Goal: Use online tool/utility: Utilize a website feature to perform a specific function

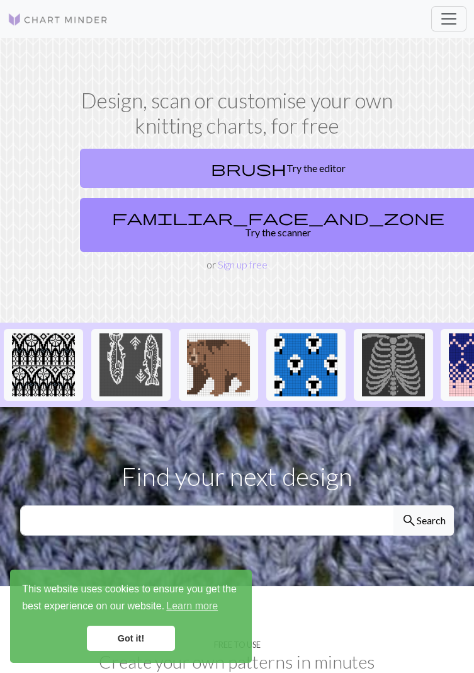
click at [349, 166] on link "brush Try the editor" at bounding box center [278, 168] width 397 height 39
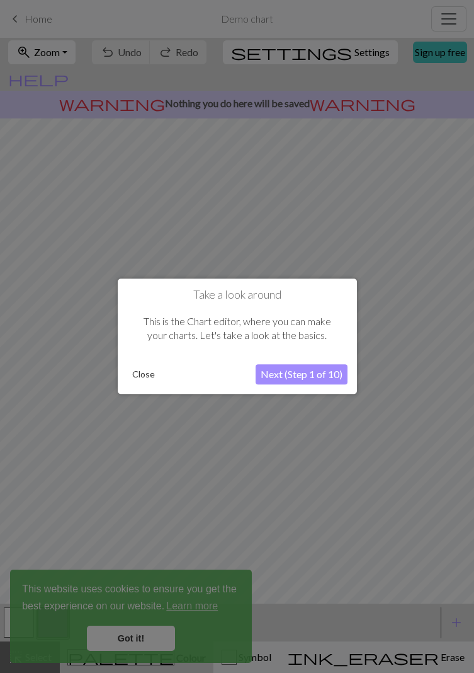
click at [328, 372] on button "Next (Step 1 of 10)" at bounding box center [302, 375] width 92 height 20
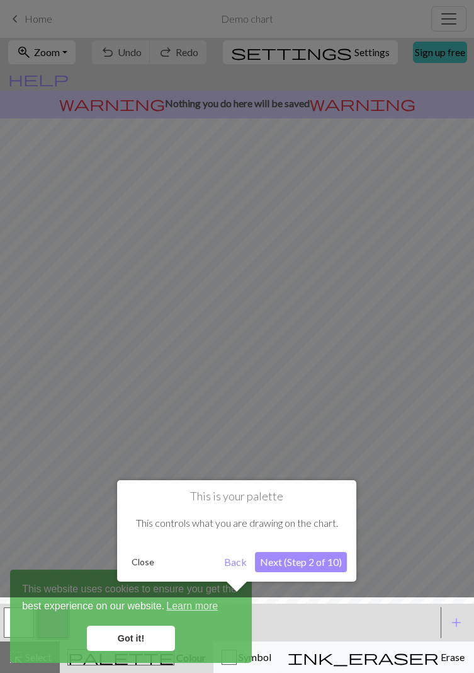
click at [338, 560] on button "Next (Step 2 of 10)" at bounding box center [301, 562] width 92 height 20
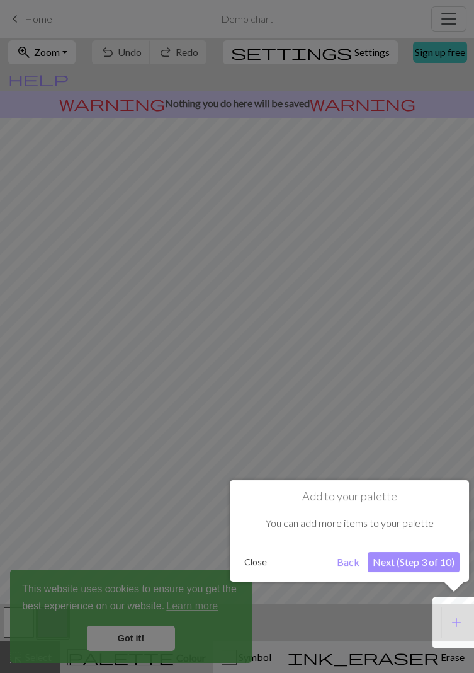
click at [440, 566] on button "Next (Step 3 of 10)" at bounding box center [414, 562] width 92 height 20
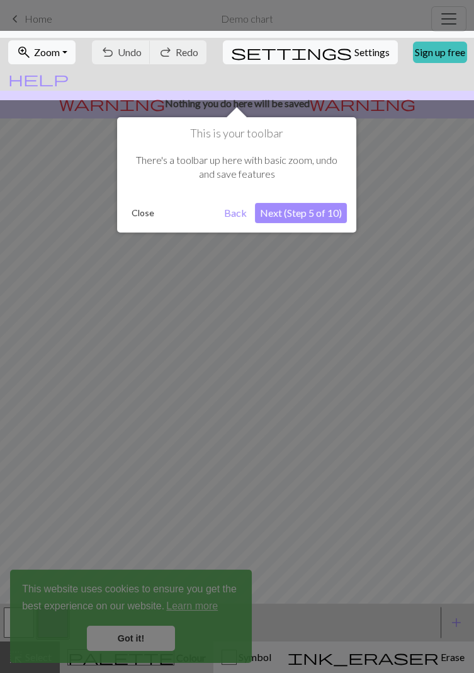
click at [323, 204] on button "Next (Step 5 of 10)" at bounding box center [301, 213] width 92 height 20
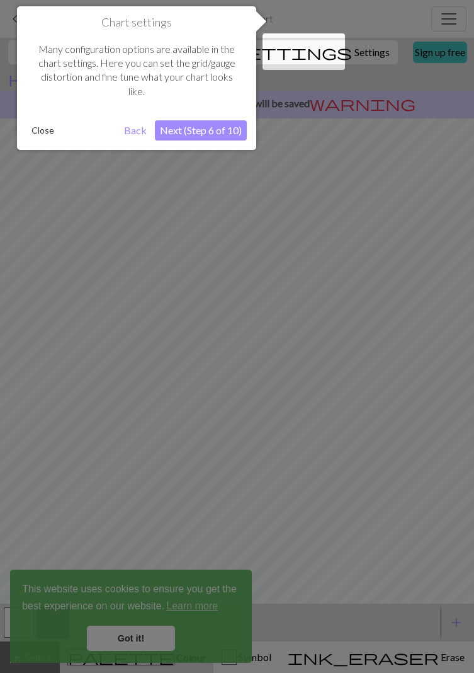
click at [218, 131] on button "Next (Step 6 of 10)" at bounding box center [201, 130] width 92 height 20
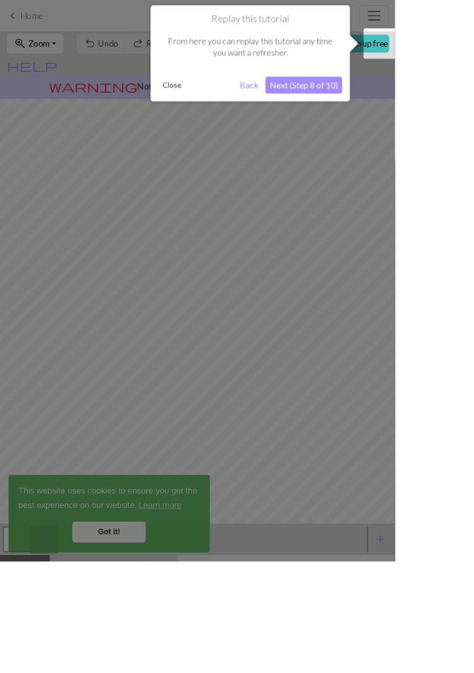
click at [389, 97] on button "Next (Step 8 of 10)" at bounding box center [365, 102] width 92 height 20
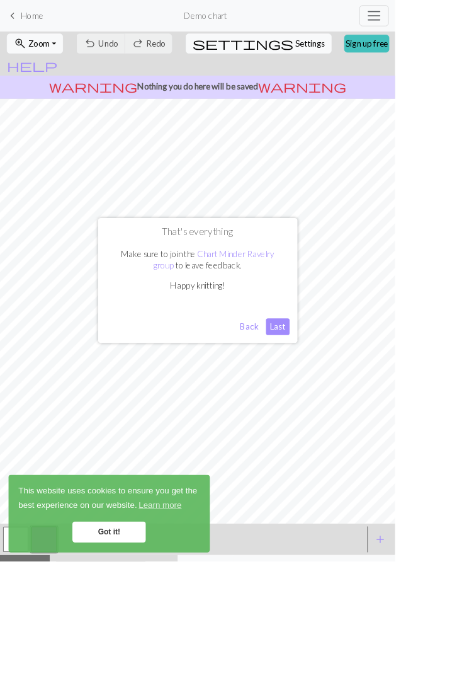
click at [348, 402] on button "Last" at bounding box center [333, 392] width 28 height 20
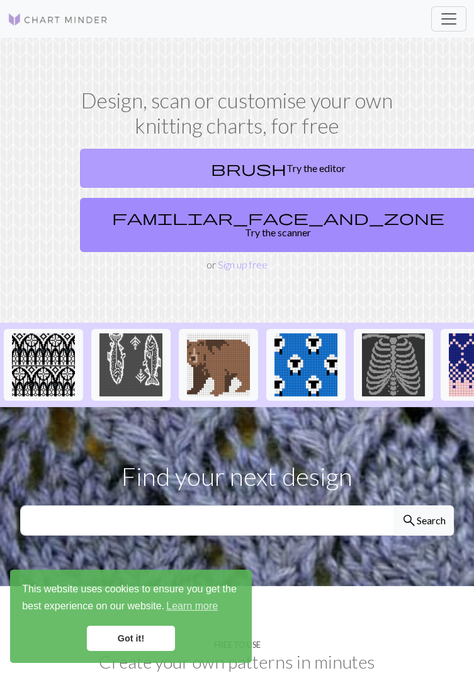
click at [365, 162] on link "brush Try the editor" at bounding box center [278, 168] width 397 height 39
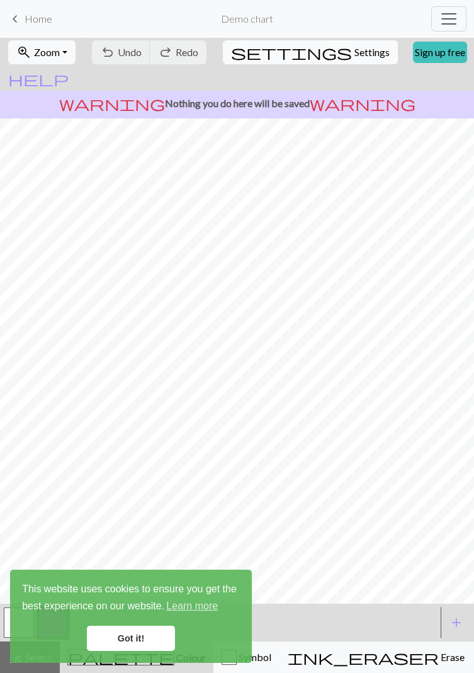
click at [355, 47] on span "Settings" at bounding box center [372, 52] width 35 height 15
select select "aran"
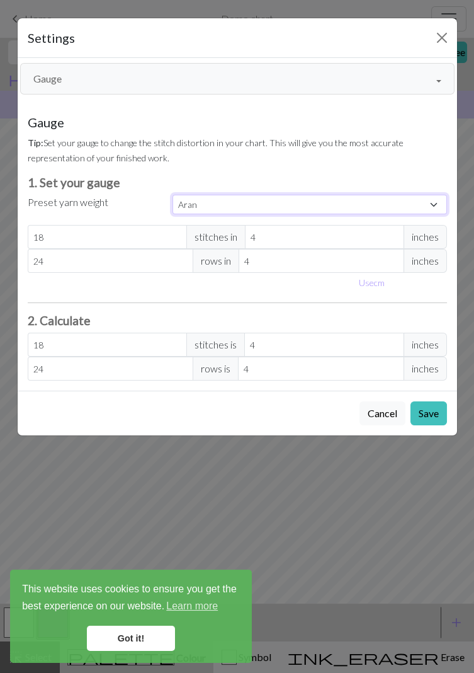
click at [414, 197] on select "Custom Square Lace Light Fingering Fingering Sport Double knit Worsted Aran Bul…" at bounding box center [310, 205] width 275 height 20
click at [414, 166] on div "Gauge Tip: Set your gauge to change the stitch distortion in your chart. This w…" at bounding box center [238, 248] width 420 height 266
click at [433, 81] on button "Gauge" at bounding box center [237, 78] width 435 height 31
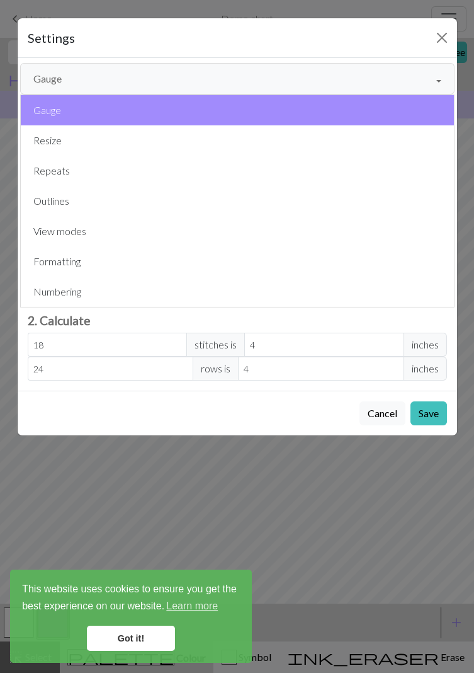
click at [442, 76] on button "Gauge" at bounding box center [237, 78] width 435 height 31
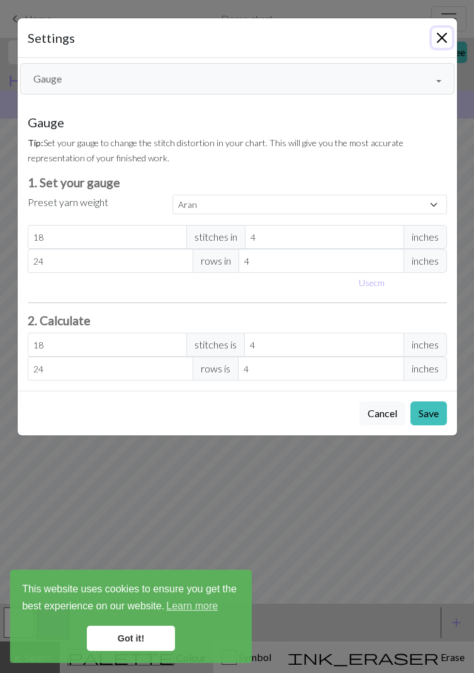
click at [443, 45] on button "Close" at bounding box center [442, 38] width 20 height 20
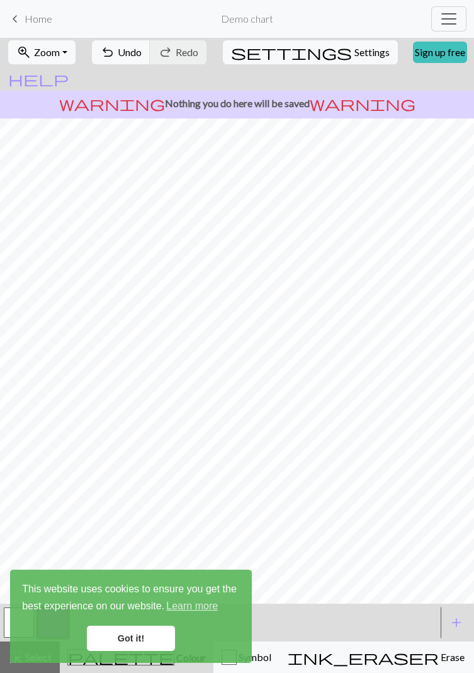
click at [154, 639] on link "Got it!" at bounding box center [131, 638] width 88 height 25
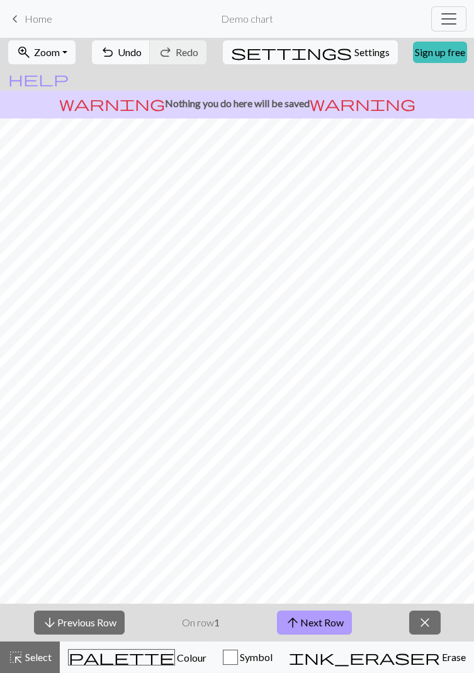
click at [323, 615] on button "arrow_upward Next Row" at bounding box center [314, 622] width 75 height 24
click at [105, 625] on button "arrow_downward Previous Row" at bounding box center [79, 622] width 91 height 24
click at [430, 625] on span "close" at bounding box center [425, 623] width 15 height 18
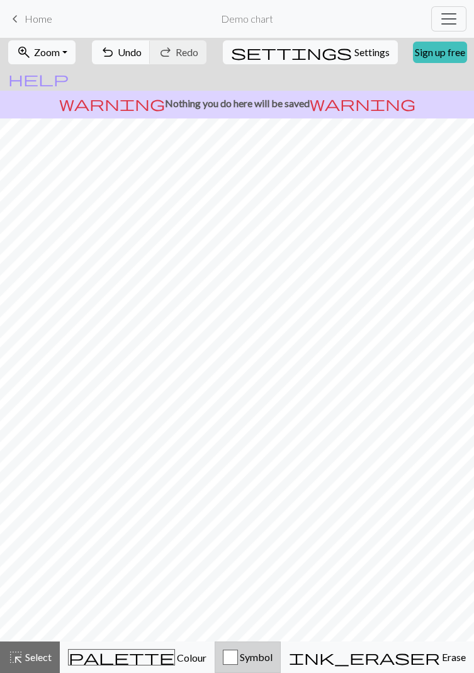
click at [238, 661] on span "Symbol" at bounding box center [255, 657] width 35 height 12
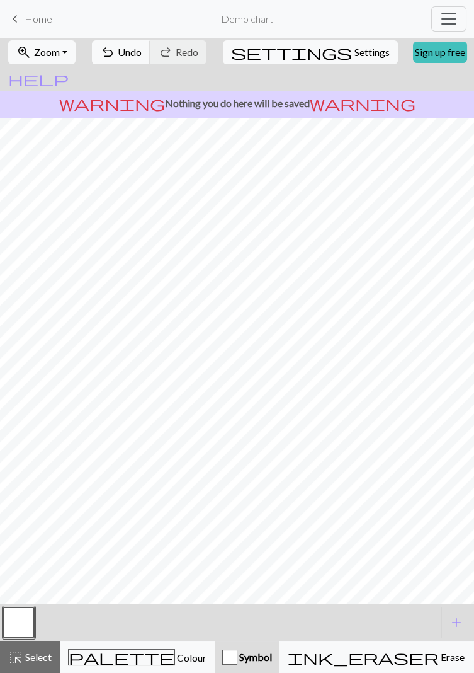
click at [70, 615] on div at bounding box center [219, 622] width 435 height 34
click at [31, 623] on button "button" at bounding box center [19, 622] width 30 height 30
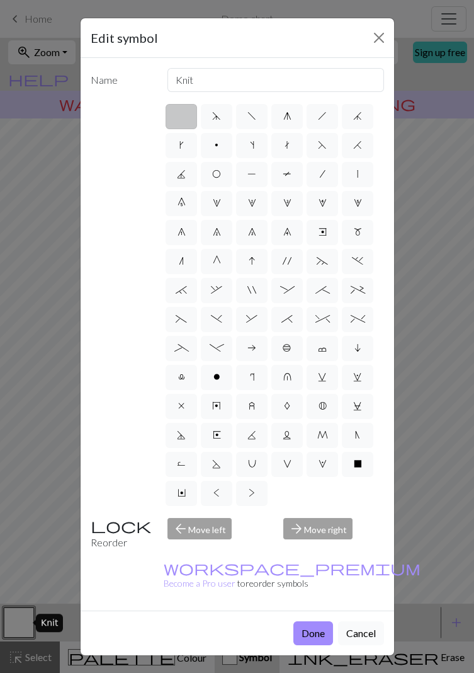
click at [370, 621] on button "Cancel" at bounding box center [361, 633] width 46 height 24
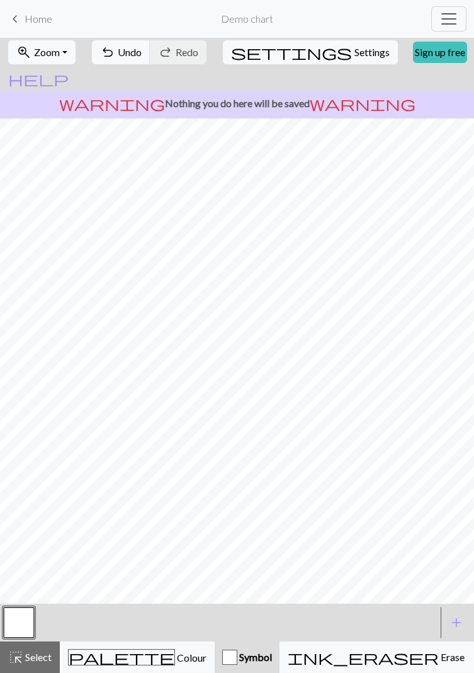
click at [237, 660] on span "Symbol" at bounding box center [254, 657] width 35 height 12
click at [355, 50] on span "Settings" at bounding box center [372, 52] width 35 height 15
select select "aran"
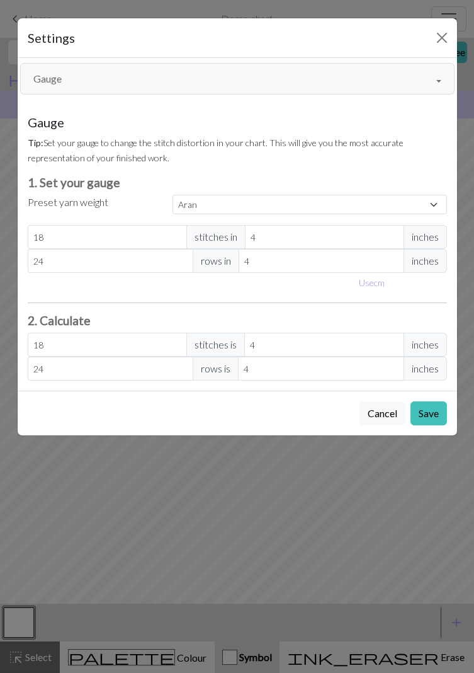
click at [440, 78] on button "Gauge" at bounding box center [237, 78] width 435 height 31
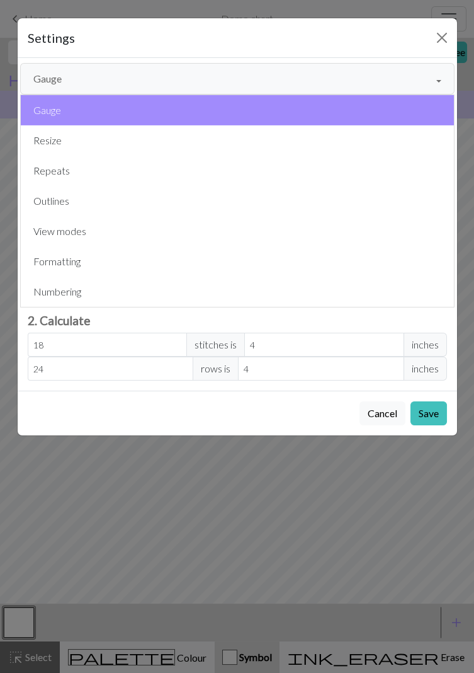
click at [439, 67] on button "Gauge" at bounding box center [237, 78] width 435 height 31
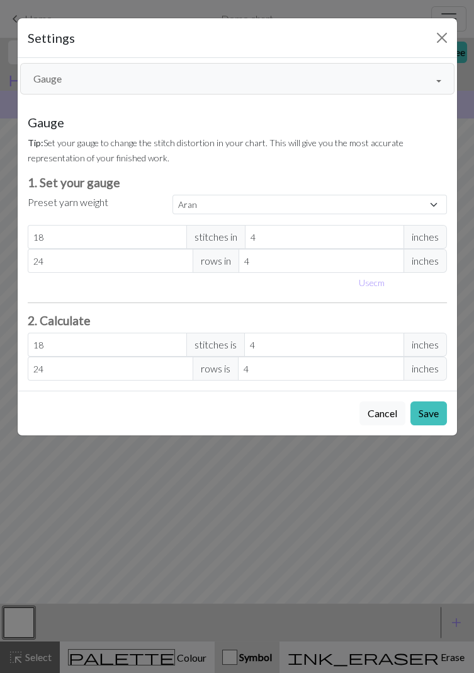
click at [433, 79] on button "Gauge" at bounding box center [237, 78] width 435 height 31
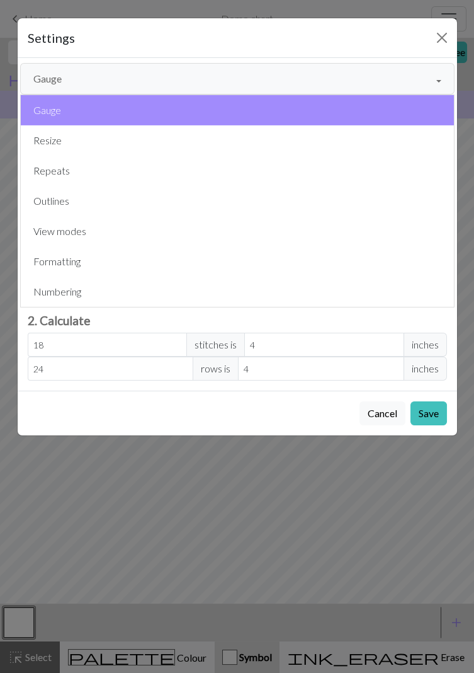
click at [436, 72] on button "Gauge" at bounding box center [237, 78] width 435 height 31
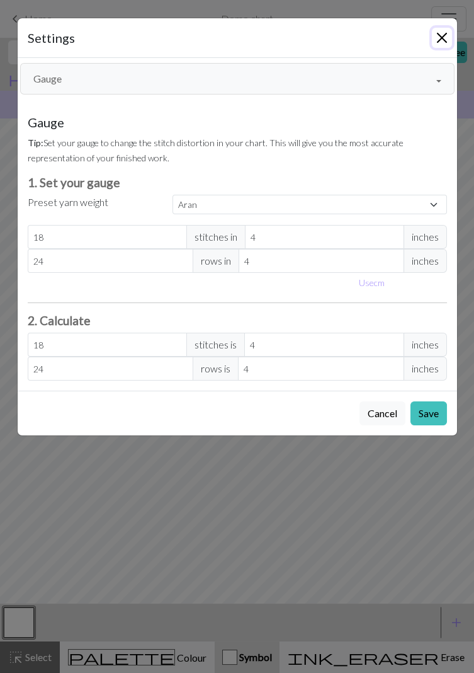
click at [443, 30] on button "Close" at bounding box center [442, 38] width 20 height 20
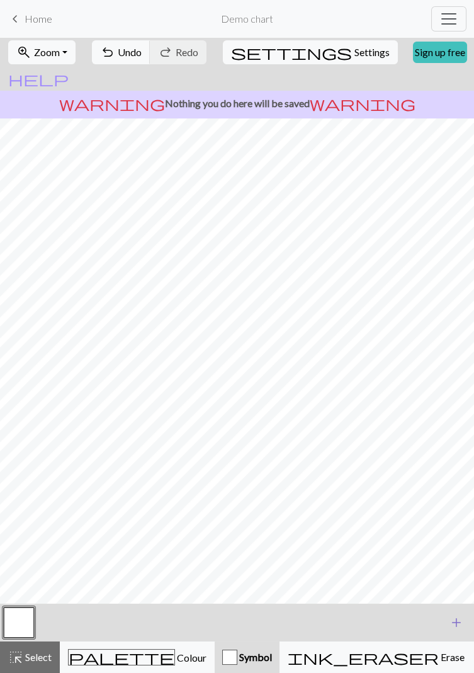
click at [452, 626] on span "add" at bounding box center [456, 623] width 15 height 18
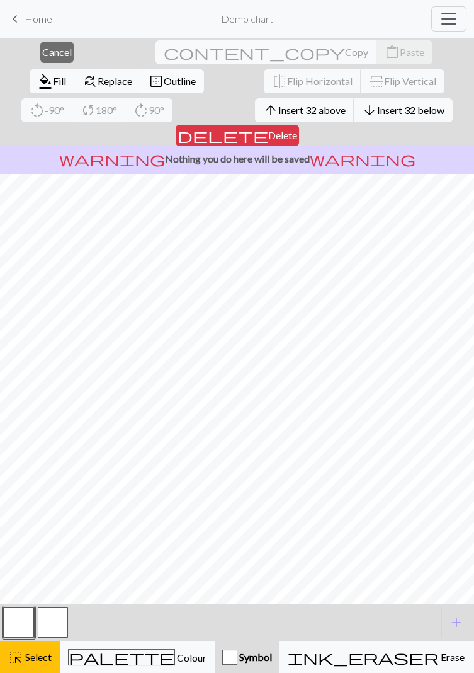
click at [196, 75] on span "Outline" at bounding box center [180, 81] width 32 height 12
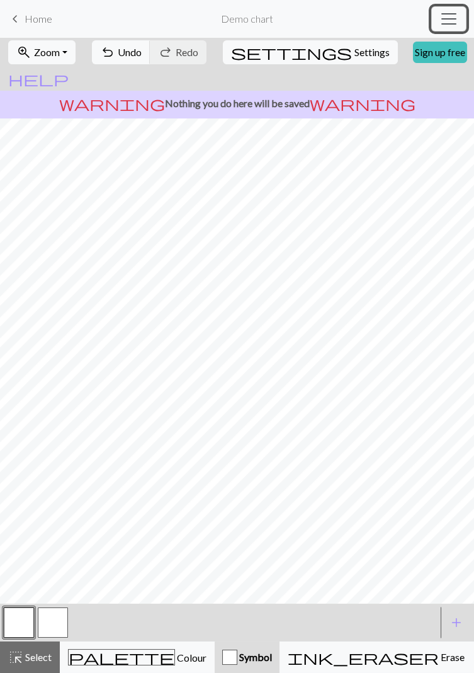
click at [442, 15] on span "Toggle navigation" at bounding box center [449, 18] width 19 height 19
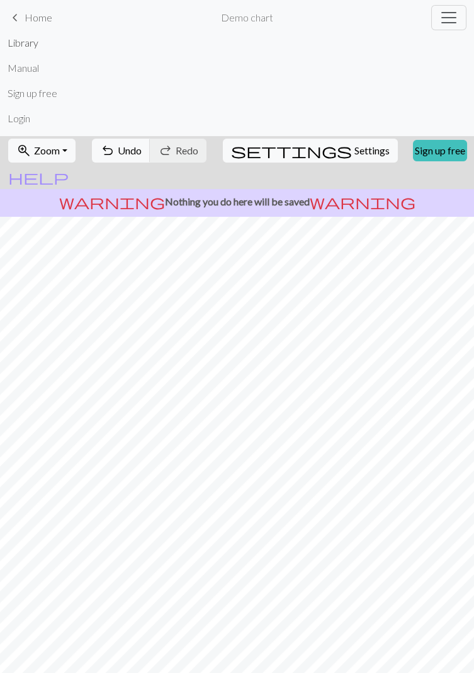
click at [35, 45] on link "Library" at bounding box center [23, 42] width 31 height 25
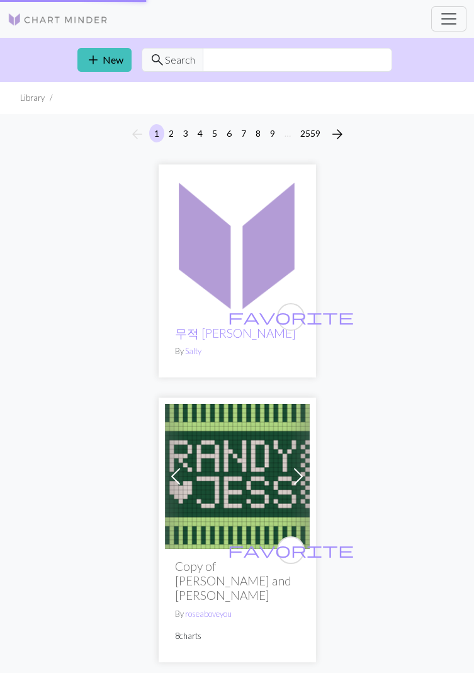
click at [253, 15] on div "Library Manual Sign up free Login" at bounding box center [237, 18] width 474 height 25
click at [254, 254] on img at bounding box center [237, 243] width 145 height 145
click at [242, 249] on img at bounding box center [237, 243] width 145 height 145
click at [238, 281] on img at bounding box center [237, 243] width 145 height 145
click at [263, 359] on div "favorite 무적 엘지 슬로건 By Salty" at bounding box center [237, 347] width 145 height 62
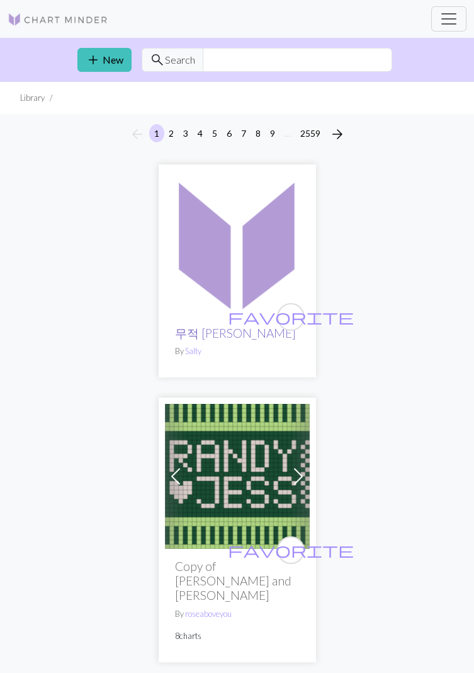
click at [229, 336] on link "무적 엘지 슬로건" at bounding box center [235, 333] width 121 height 14
click at [227, 331] on link "무적 엘지 슬로건" at bounding box center [235, 333] width 121 height 14
click at [215, 334] on link "무적 엘지 슬로건" at bounding box center [235, 333] width 121 height 14
click at [228, 273] on img at bounding box center [237, 243] width 145 height 145
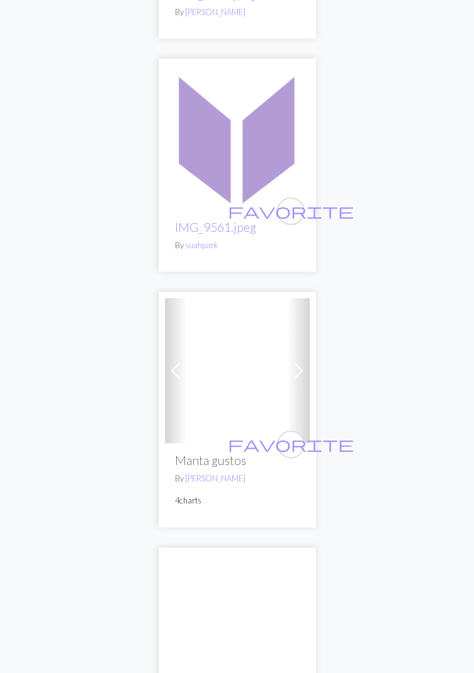
scroll to position [1586, 0]
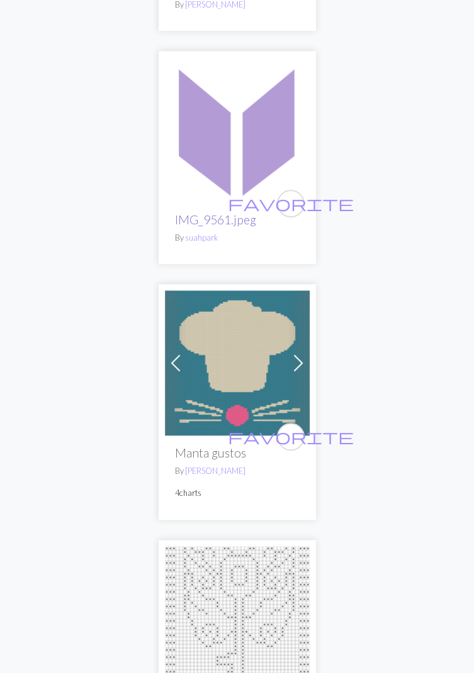
click at [231, 212] on link "IMG_9561.jpeg" at bounding box center [215, 219] width 81 height 14
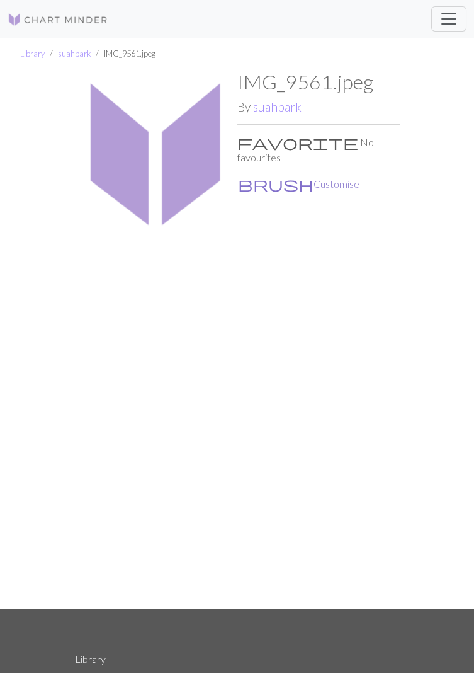
click at [287, 176] on button "brush Customise" at bounding box center [298, 184] width 123 height 16
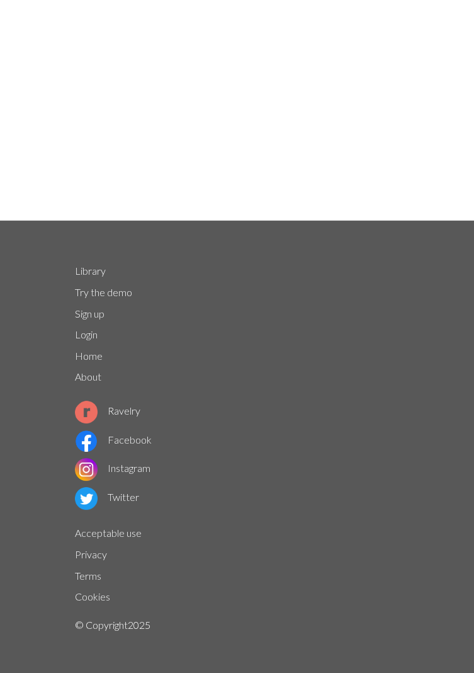
scroll to position [420, 0]
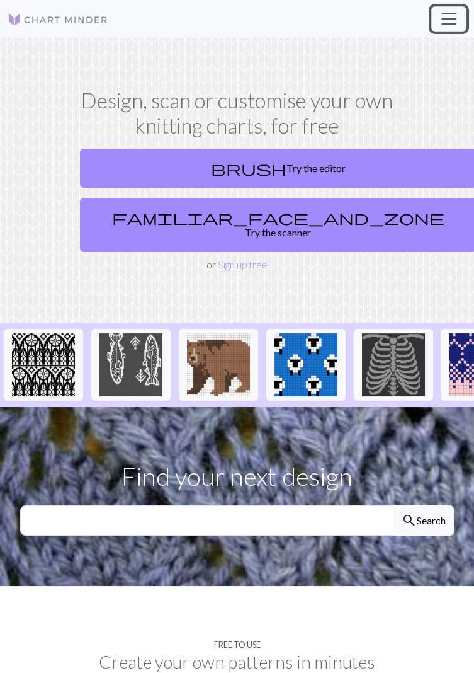
click at [447, 19] on span "Toggle navigation" at bounding box center [449, 18] width 19 height 19
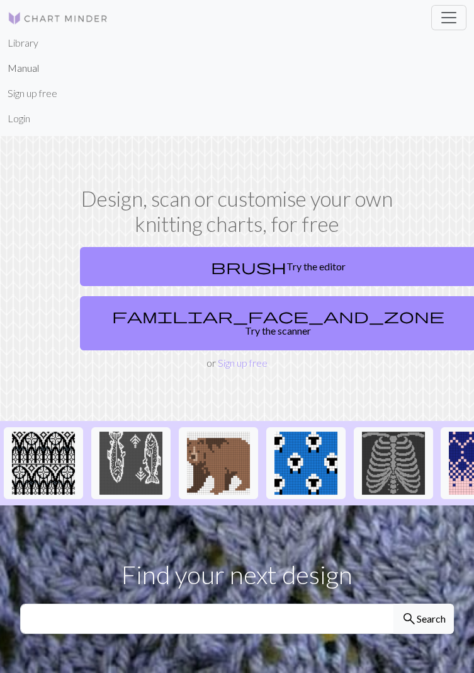
click at [18, 66] on link "Manual" at bounding box center [23, 67] width 31 height 25
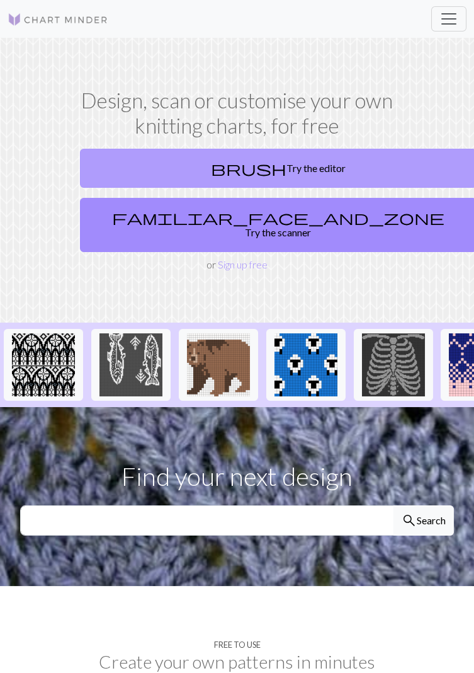
click at [131, 164] on link "brush Try the editor" at bounding box center [278, 168] width 397 height 39
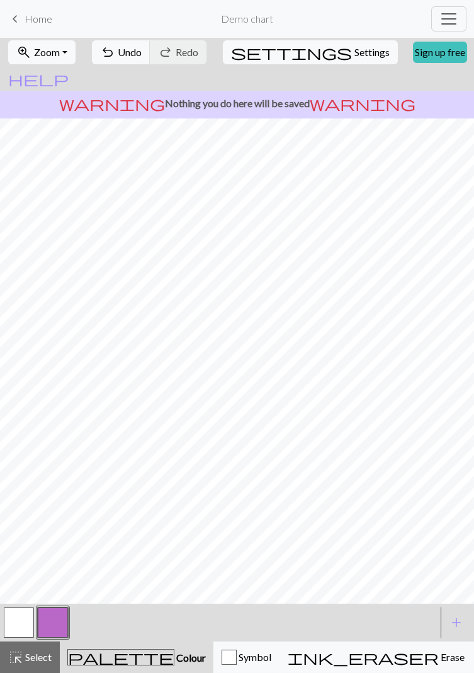
click at [31, 620] on button "button" at bounding box center [19, 622] width 30 height 30
click at [237, 657] on span "Symbol" at bounding box center [254, 657] width 35 height 12
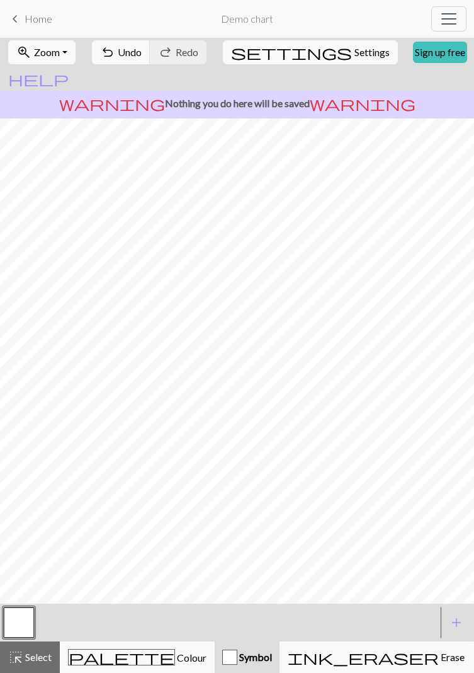
click at [237, 658] on span "Symbol" at bounding box center [254, 657] width 35 height 12
click at [222, 659] on div "button" at bounding box center [229, 656] width 15 height 15
click at [237, 657] on span "Symbol" at bounding box center [254, 657] width 35 height 12
click at [237, 662] on span "Symbol" at bounding box center [254, 657] width 35 height 12
click at [222, 663] on div "button" at bounding box center [229, 656] width 15 height 15
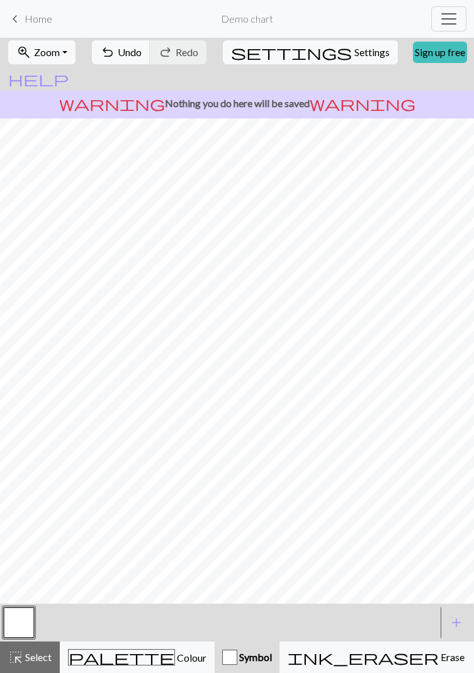
click at [222, 656] on div "button" at bounding box center [229, 656] width 15 height 15
click at [222, 660] on div "button" at bounding box center [229, 656] width 15 height 15
click at [222, 654] on div "button" at bounding box center [229, 656] width 15 height 15
click at [222, 661] on div "button" at bounding box center [229, 656] width 15 height 15
click at [237, 657] on span "Symbol" at bounding box center [254, 657] width 35 height 12
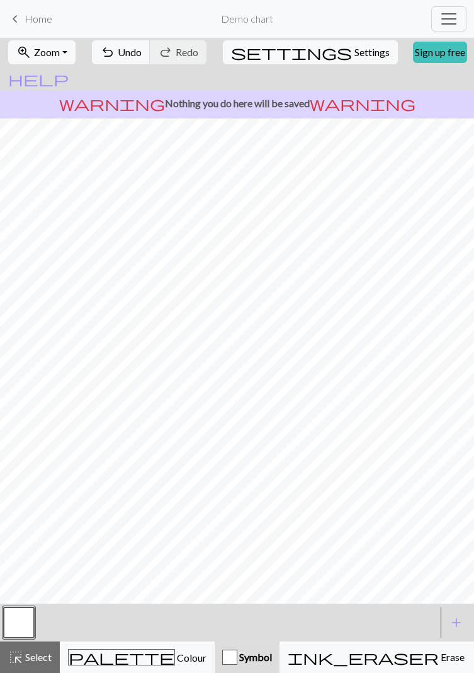
click at [222, 655] on div "button" at bounding box center [229, 656] width 15 height 15
click at [222, 649] on div "Symbol" at bounding box center [247, 656] width 50 height 15
click at [237, 660] on span "Symbol" at bounding box center [254, 657] width 35 height 12
click at [222, 655] on div "button" at bounding box center [229, 656] width 15 height 15
click at [222, 660] on div "button" at bounding box center [229, 656] width 15 height 15
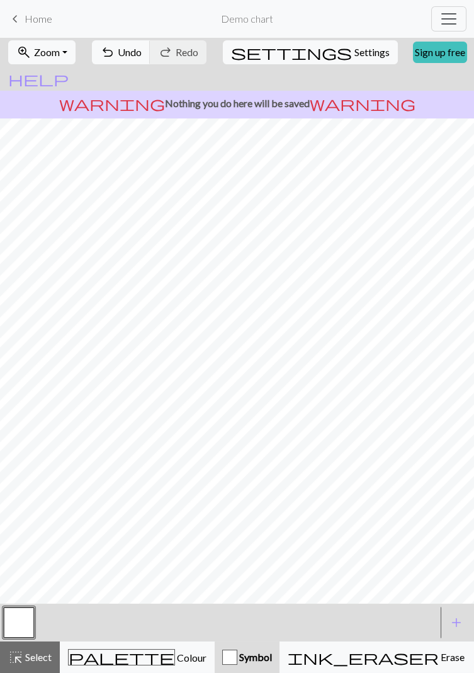
click at [222, 663] on div "button" at bounding box center [229, 656] width 15 height 15
click at [222, 661] on div "button" at bounding box center [229, 656] width 15 height 15
click at [237, 660] on span "Symbol" at bounding box center [254, 657] width 35 height 12
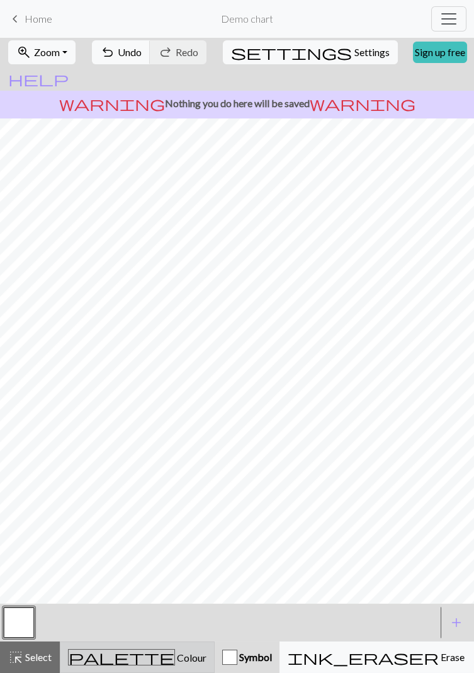
click at [97, 656] on span "palette" at bounding box center [122, 657] width 106 height 18
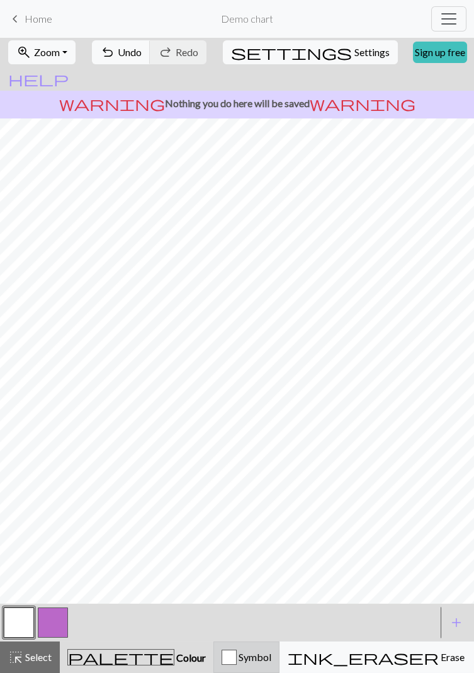
click at [237, 655] on span "Symbol" at bounding box center [254, 657] width 35 height 12
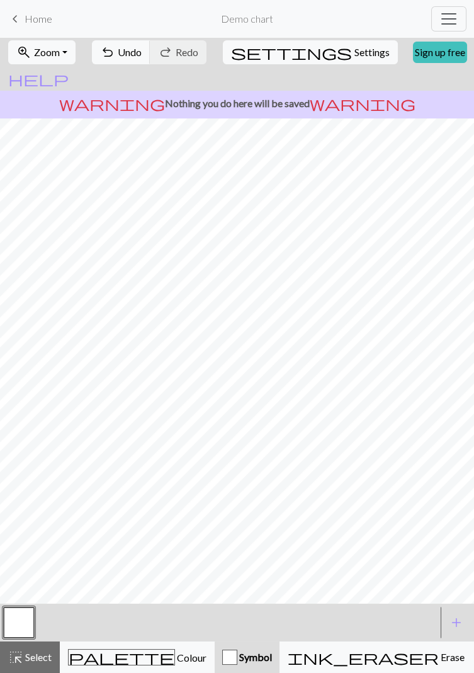
click at [31, 615] on button "button" at bounding box center [19, 622] width 30 height 30
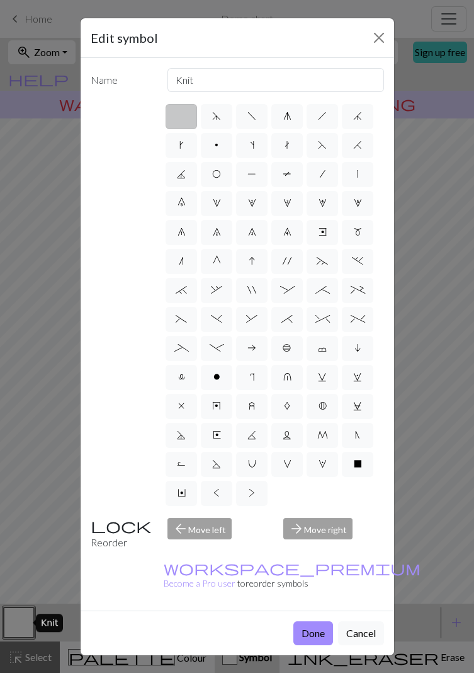
click at [341, 528] on div "arrow_forward Move right" at bounding box center [334, 534] width 116 height 32
click at [333, 522] on div "arrow_forward Move right" at bounding box center [334, 534] width 116 height 32
click at [181, 527] on div "arrow_back Move left" at bounding box center [218, 534] width 116 height 32
click at [293, 464] on label "V" at bounding box center [286, 464] width 31 height 25
click at [292, 464] on input "V" at bounding box center [287, 460] width 8 height 8
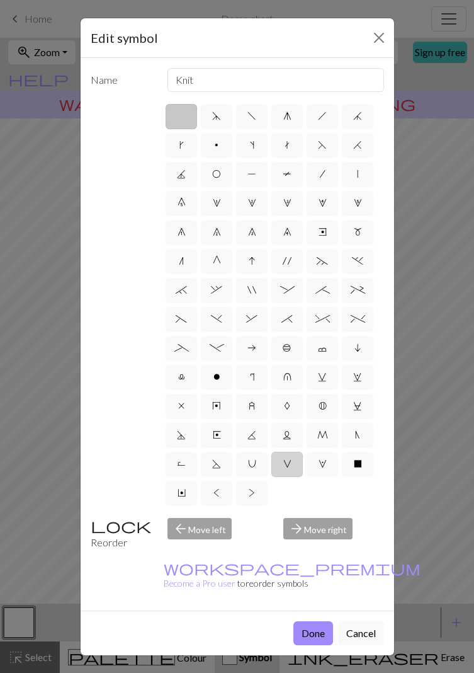
radio input "true"
type input "sl1 purlwise"
click at [313, 621] on button "Done" at bounding box center [314, 633] width 40 height 24
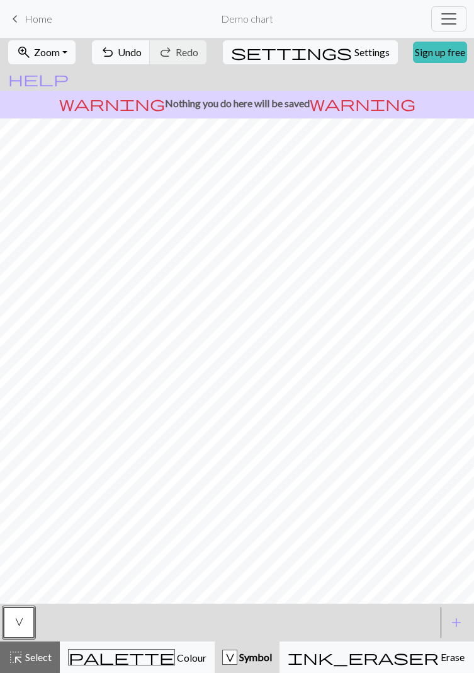
click at [223, 657] on div "V" at bounding box center [230, 657] width 14 height 15
click at [18, 627] on button "V" at bounding box center [19, 622] width 30 height 30
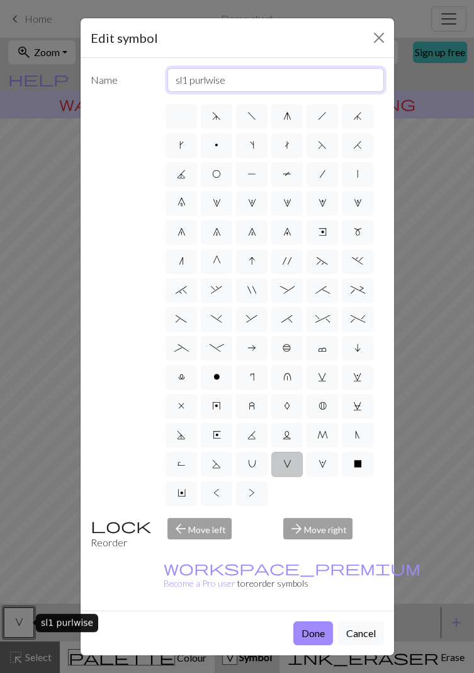
click at [302, 75] on input "sl1 purlwise" at bounding box center [276, 80] width 217 height 24
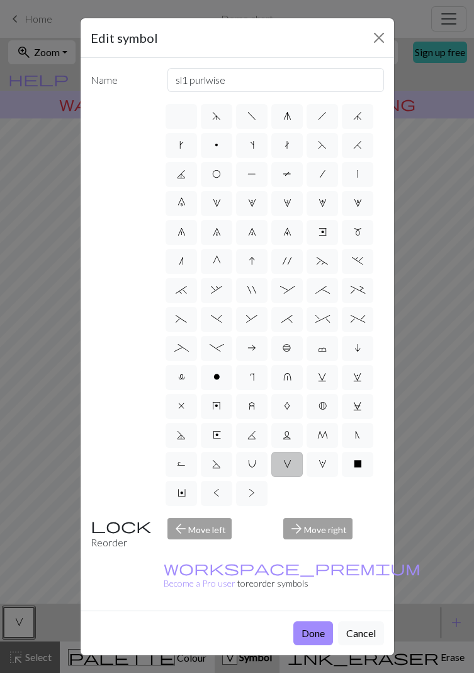
click at [125, 343] on div "d f g h j k p s t F H J O P T / | 0 1 2 3 4 5 6 7 8 9 e m n G I ' ~ . ` , " : ;…" at bounding box center [238, 305] width 294 height 406
click at [374, 621] on button "Cancel" at bounding box center [361, 633] width 46 height 24
